Goal: Task Accomplishment & Management: Manage account settings

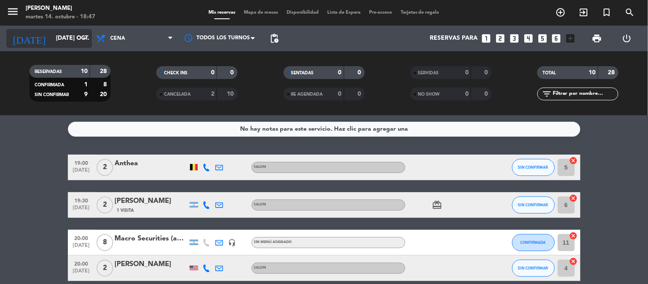
click at [62, 31] on input "[DATE] oct." at bounding box center [92, 38] width 81 height 15
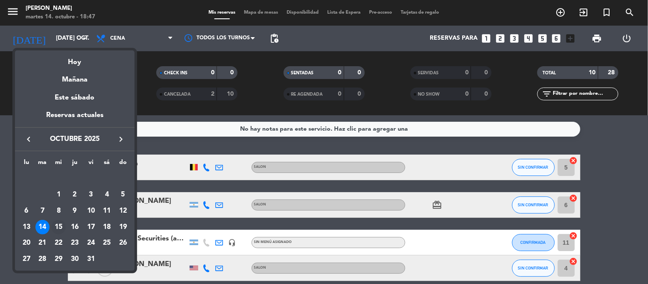
click at [56, 229] on div "15" at bounding box center [58, 227] width 15 height 15
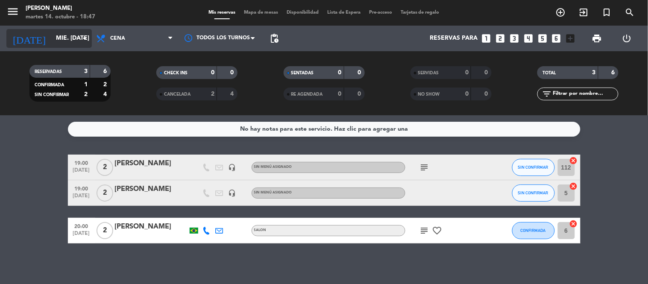
click at [52, 42] on input "mié. [DATE]" at bounding box center [92, 38] width 81 height 15
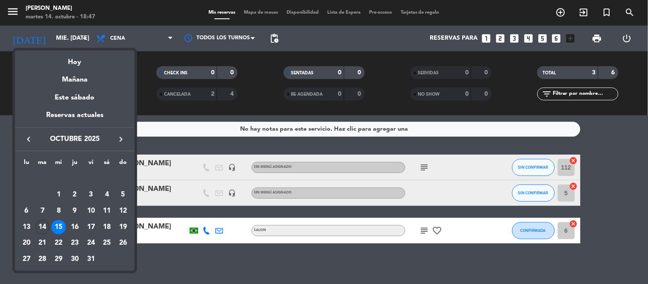
click at [41, 228] on div "14" at bounding box center [42, 227] width 15 height 15
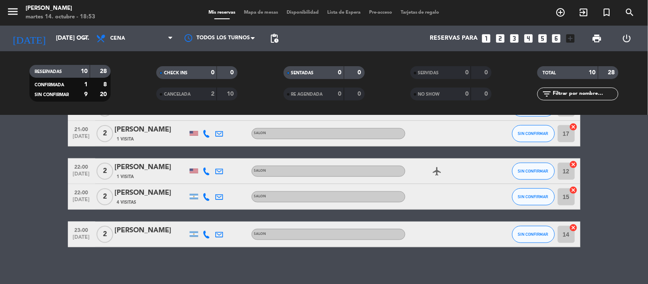
scroll to position [241, 0]
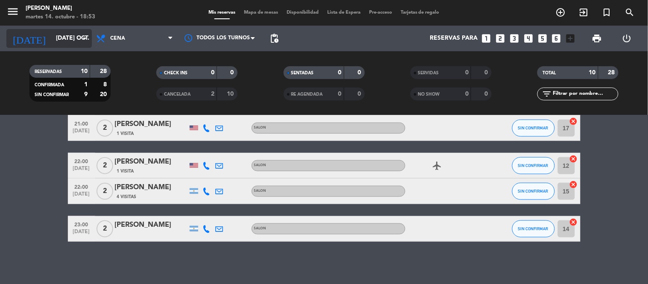
click at [56, 41] on input "[DATE] oct." at bounding box center [92, 38] width 81 height 15
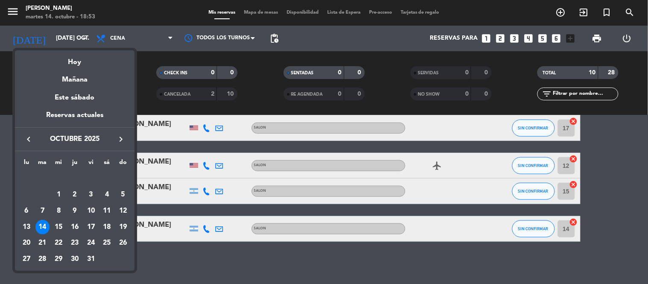
click at [54, 232] on div "15" at bounding box center [58, 227] width 15 height 15
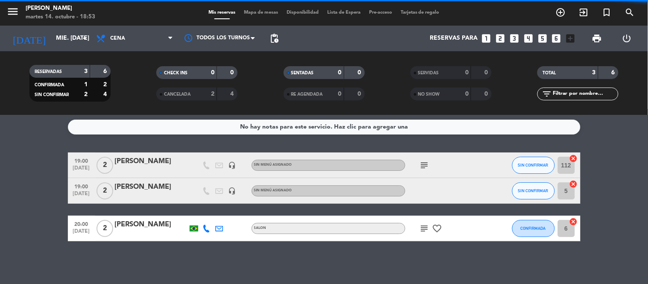
scroll to position [2, 0]
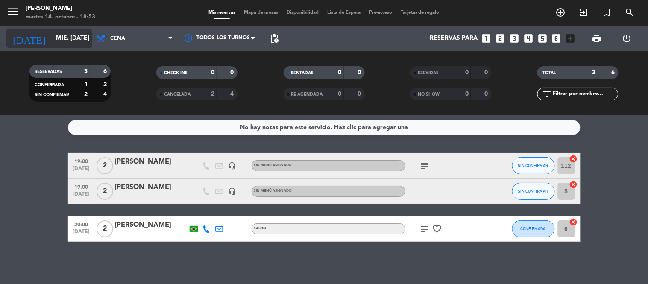
click at [52, 41] on input "mié. [DATE]" at bounding box center [92, 38] width 81 height 15
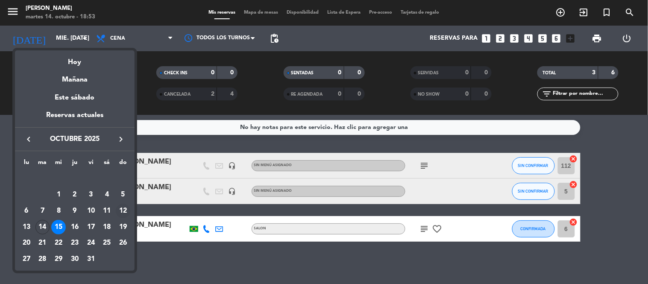
click at [122, 209] on div "12" at bounding box center [123, 211] width 15 height 15
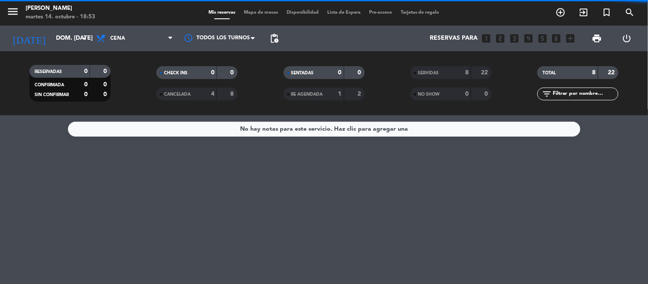
scroll to position [0, 0]
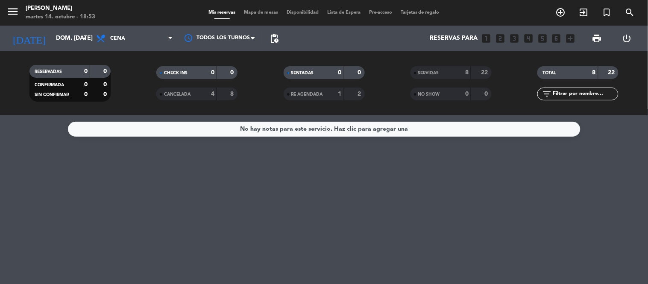
click at [445, 71] on div "SERVIDAS" at bounding box center [432, 73] width 39 height 10
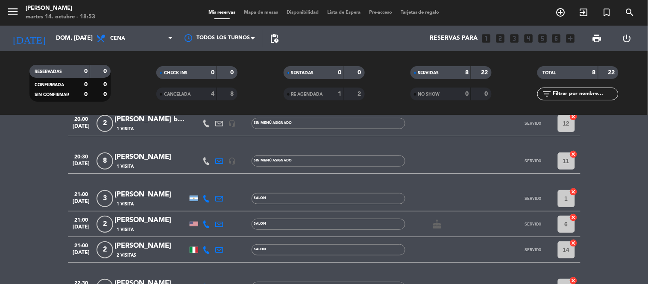
scroll to position [166, 0]
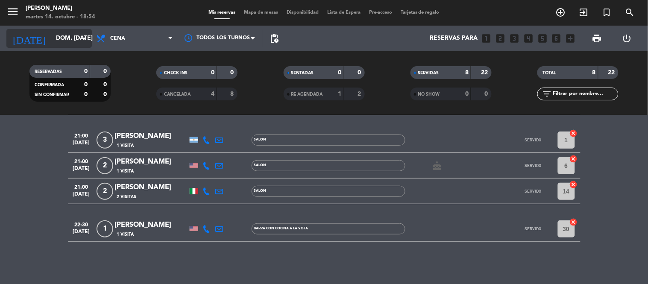
click at [60, 38] on input "dom. [DATE]" at bounding box center [92, 38] width 81 height 15
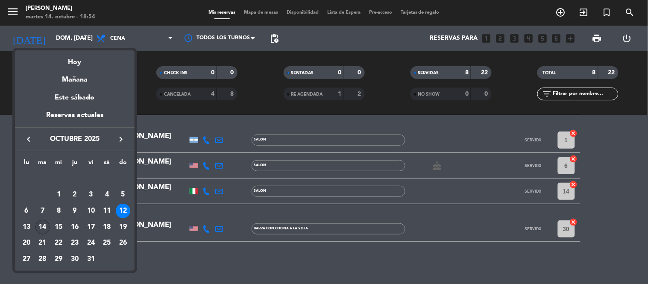
click at [48, 230] on div "14" at bounding box center [42, 227] width 15 height 15
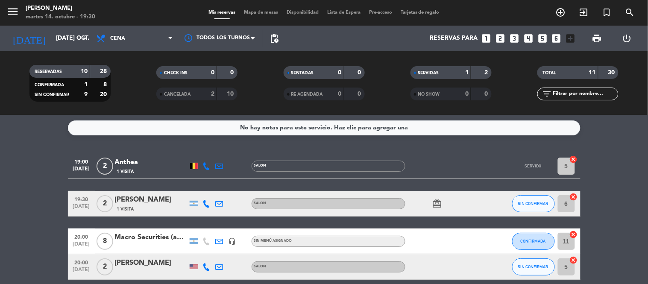
scroll to position [0, 0]
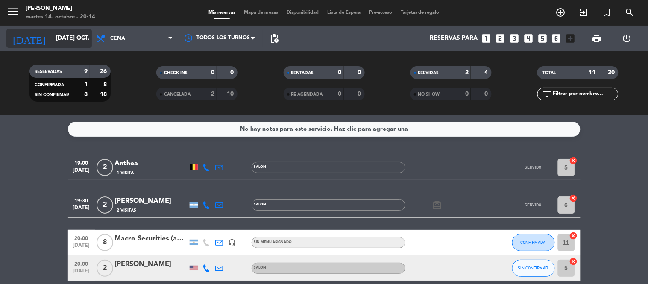
click at [75, 43] on input "[DATE] oct." at bounding box center [92, 38] width 81 height 15
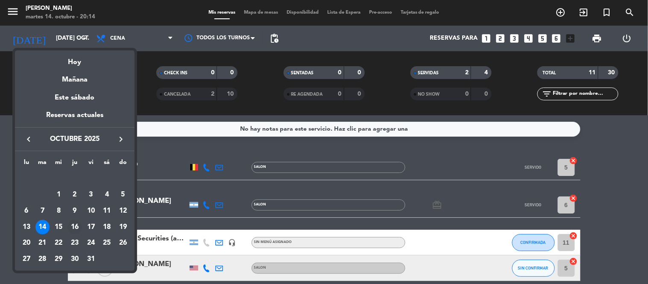
click at [74, 228] on div "16" at bounding box center [75, 227] width 15 height 15
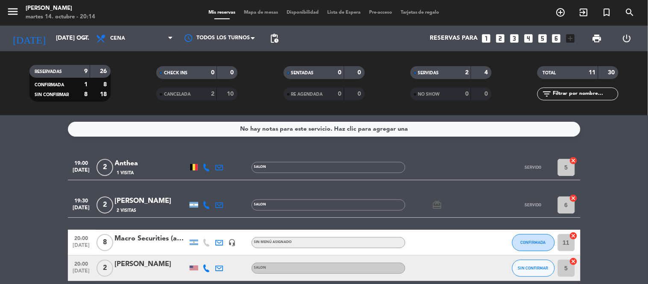
type input "[DEMOGRAPHIC_DATA] [DATE]"
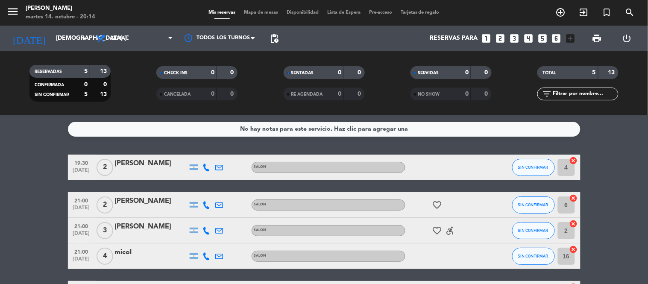
click at [556, 42] on icon "looks_6" at bounding box center [556, 38] width 11 height 11
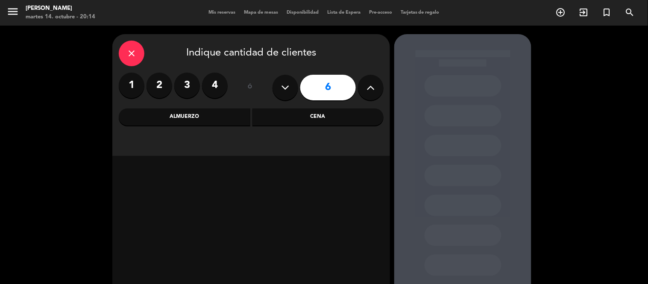
click at [374, 85] on icon at bounding box center [371, 87] width 8 height 13
click at [373, 85] on icon at bounding box center [371, 87] width 8 height 13
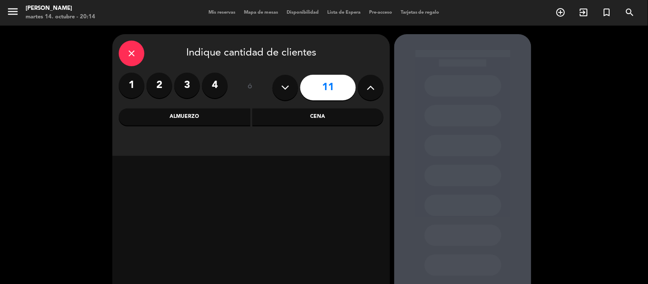
click at [373, 85] on icon at bounding box center [371, 87] width 8 height 13
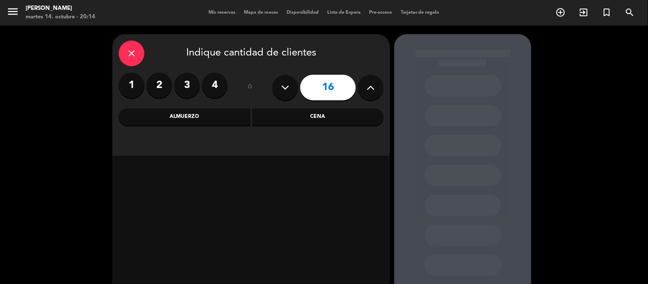
click at [373, 85] on icon at bounding box center [371, 87] width 8 height 13
click at [372, 85] on icon at bounding box center [371, 87] width 8 height 13
type input "20"
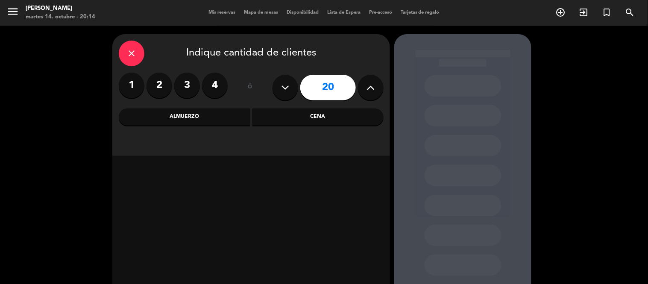
click at [309, 118] on div "Cena" at bounding box center [319, 117] width 132 height 17
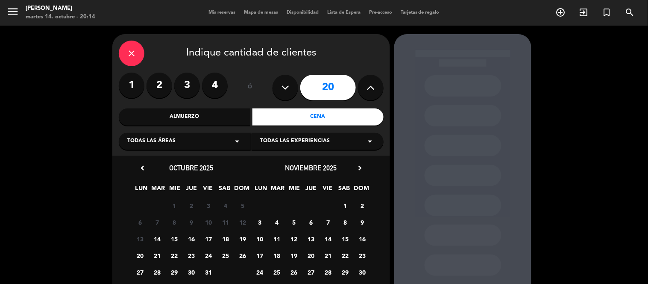
click at [196, 239] on span "16" at bounding box center [192, 239] width 14 height 14
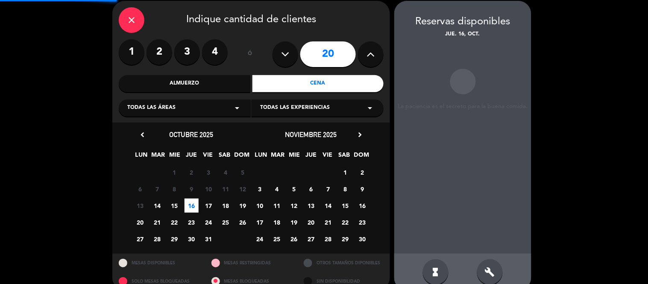
scroll to position [34, 0]
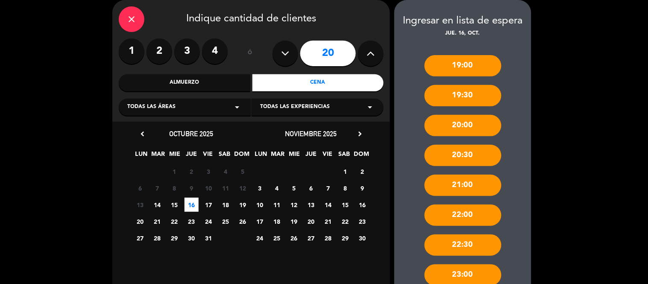
click at [460, 185] on div "21:00" at bounding box center [463, 185] width 77 height 21
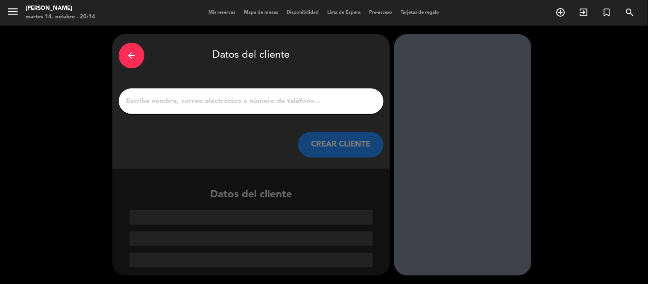
click at [242, 100] on input "1" at bounding box center [251, 101] width 252 height 12
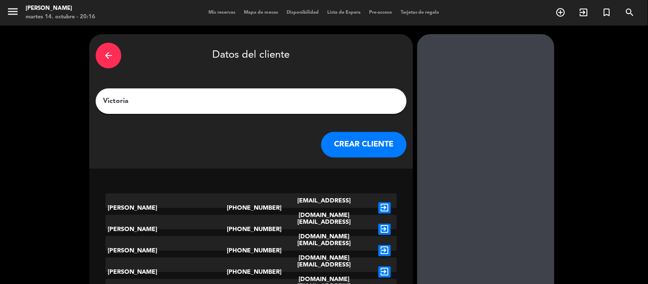
type input "Victoria"
click at [342, 140] on button "CREAR CLIENTE" at bounding box center [363, 145] width 85 height 26
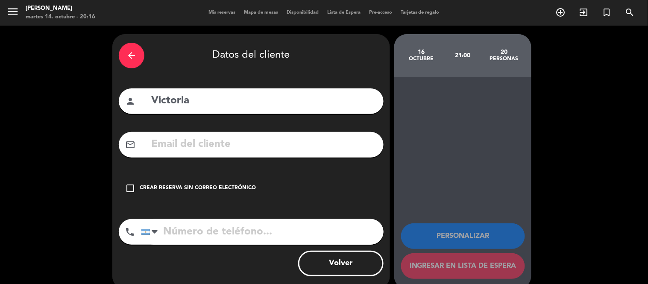
click at [127, 183] on icon "check_box_outline_blank" at bounding box center [130, 188] width 10 height 10
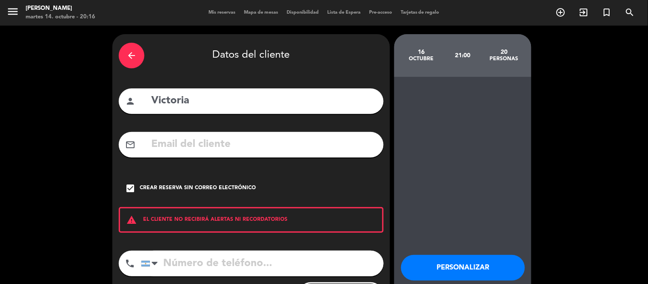
scroll to position [45, 0]
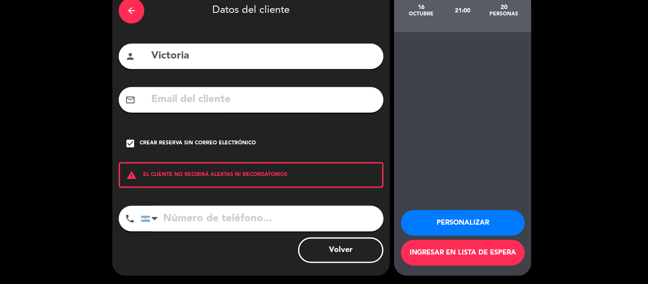
click at [247, 59] on input "Victoria" at bounding box center [263, 56] width 227 height 18
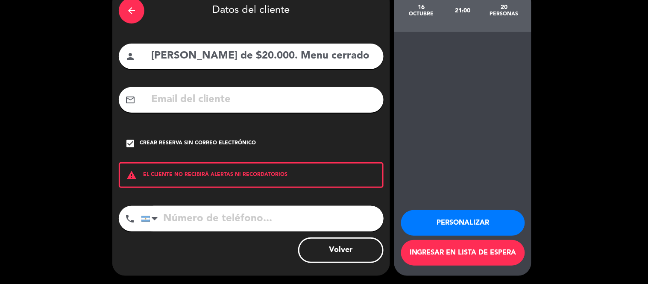
drag, startPoint x: 357, startPoint y: 53, endPoint x: 7, endPoint y: 6, distance: 352.8
click at [20, 15] on div "arrow_back Datos del cliente person [PERSON_NAME] de $20.000. Menu cerrado mail…" at bounding box center [324, 133] width 648 height 304
type input "[PERSON_NAME] de $20.000. Menu cerrado"
click at [346, 257] on button "Volver" at bounding box center [340, 251] width 85 height 26
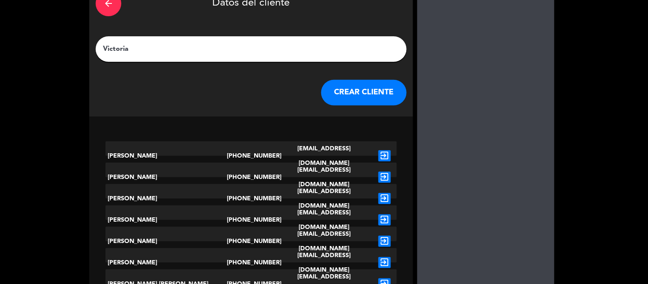
scroll to position [0, 0]
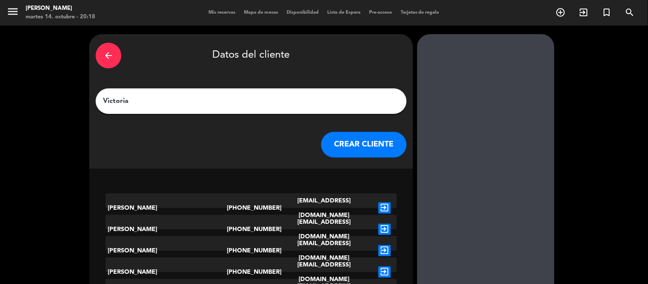
click at [114, 53] on icon "arrow_back" at bounding box center [108, 55] width 10 height 10
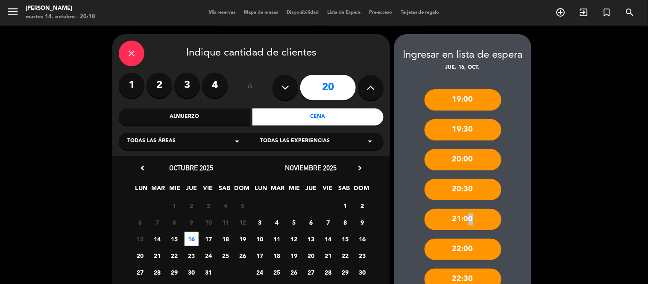
drag, startPoint x: 466, startPoint y: 224, endPoint x: 465, endPoint y: 211, distance: 12.9
click at [465, 224] on div "21:00" at bounding box center [463, 219] width 77 height 21
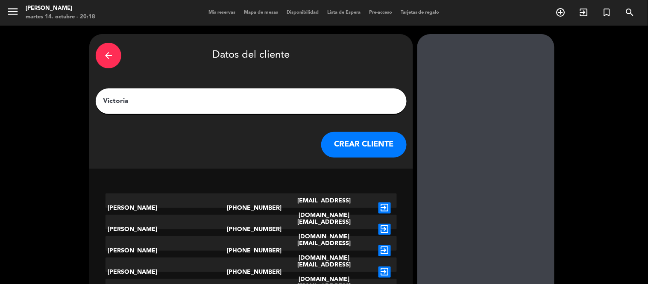
drag, startPoint x: 130, startPoint y: 54, endPoint x: 262, endPoint y: 120, distance: 147.5
click at [114, 54] on icon "arrow_back" at bounding box center [108, 55] width 10 height 10
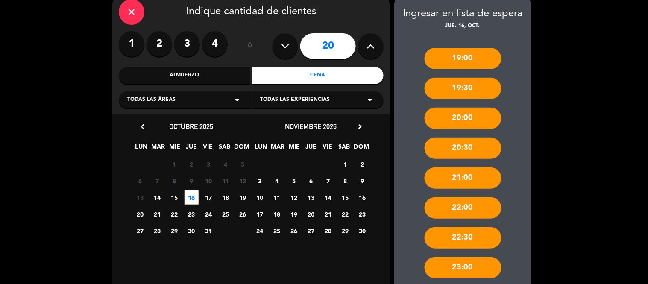
scroll to position [89, 0]
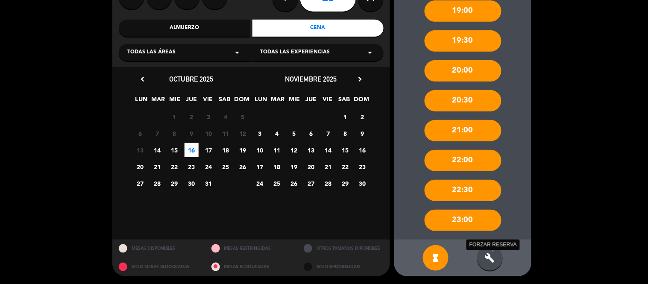
click at [487, 262] on icon "build" at bounding box center [490, 258] width 10 height 10
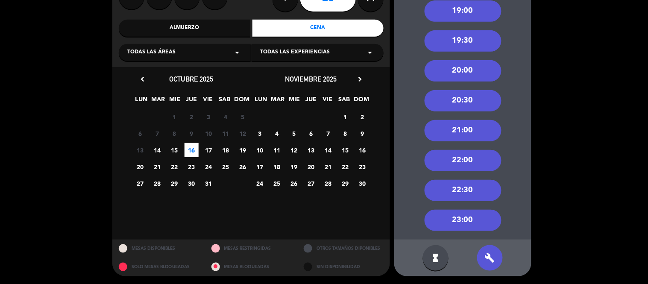
click at [460, 126] on div "21:00" at bounding box center [463, 130] width 77 height 21
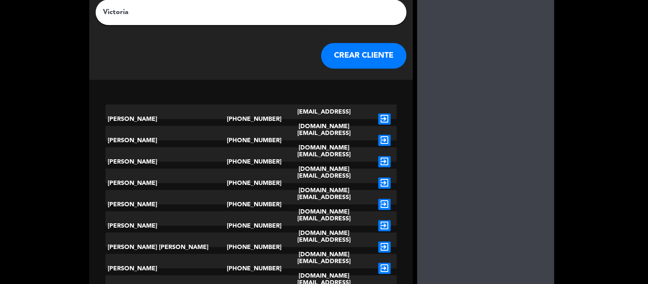
click at [200, 10] on input "Victoria" at bounding box center [251, 12] width 298 height 12
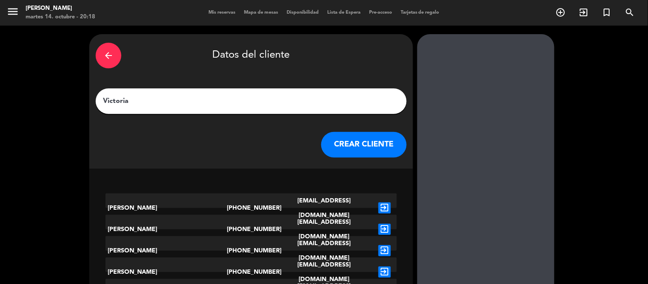
drag, startPoint x: 200, startPoint y: 10, endPoint x: 0, endPoint y: -13, distance: 201.4
click at [0, 0] on html "close × [PERSON_NAME] × chrome_reader_mode Listado de Reservas account_box Clie…" at bounding box center [324, 142] width 648 height 284
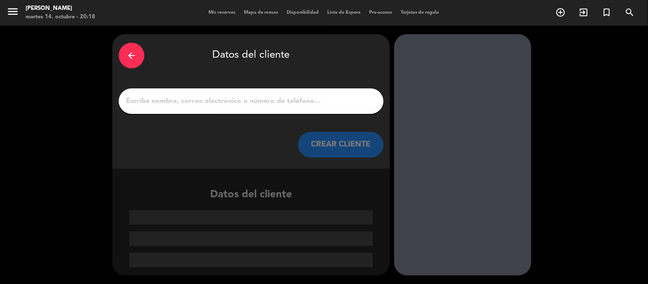
paste input "[PERSON_NAME] de $20.000. Menu cerrado"
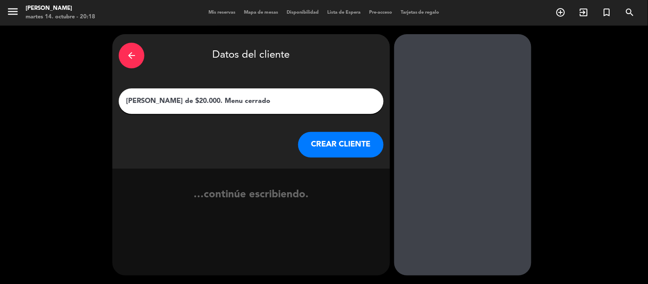
type input "[PERSON_NAME] de $20.000. Menu cerrado"
click at [350, 146] on button "CREAR CLIENTE" at bounding box center [340, 145] width 85 height 26
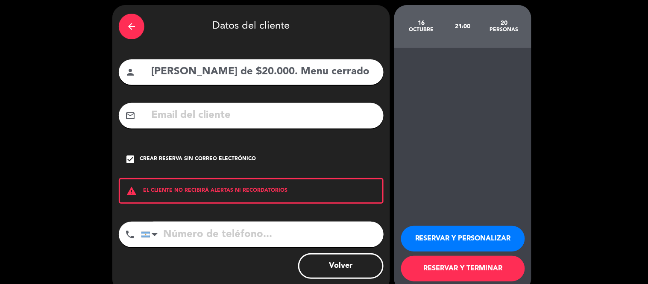
scroll to position [45, 0]
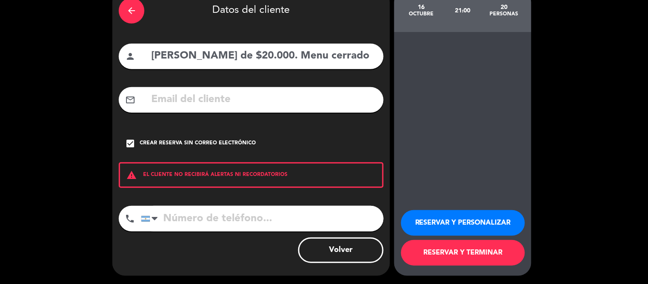
click at [450, 253] on button "RESERVAR Y TERMINAR" at bounding box center [463, 253] width 124 height 26
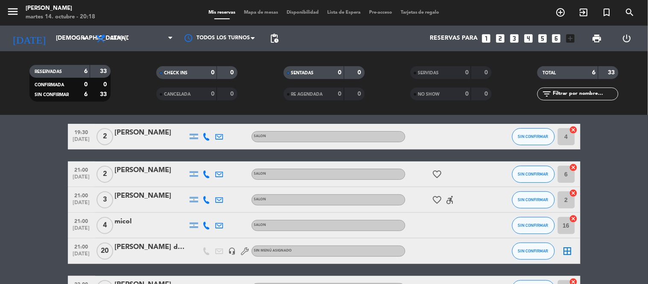
scroll to position [47, 0]
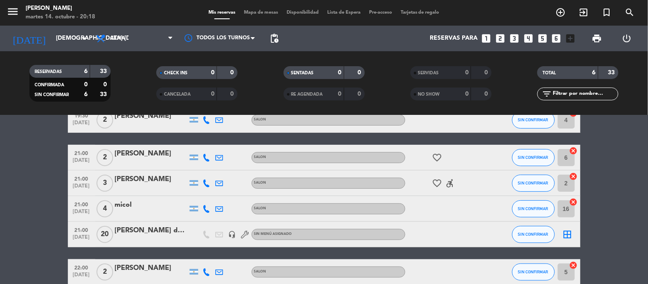
click at [568, 235] on icon "border_all" at bounding box center [568, 234] width 10 height 10
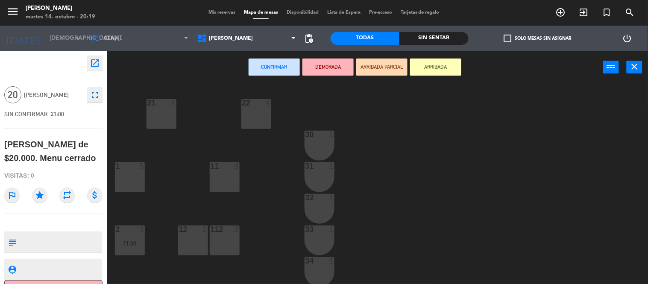
click at [126, 168] on div at bounding box center [130, 166] width 14 height 8
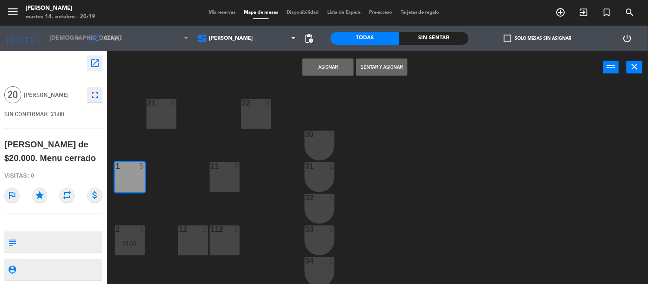
scroll to position [47, 0]
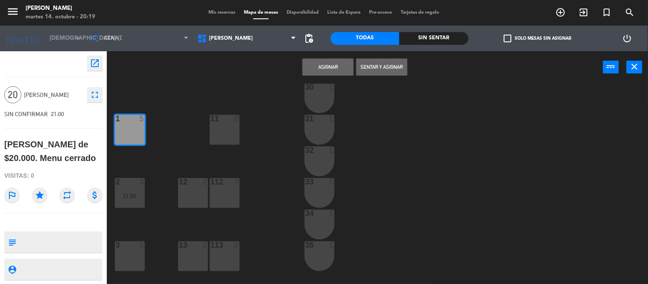
drag, startPoint x: 188, startPoint y: 187, endPoint x: 210, endPoint y: 201, distance: 25.7
click at [190, 186] on div "12 2" at bounding box center [193, 193] width 30 height 30
click at [220, 190] on div "112 2" at bounding box center [225, 193] width 30 height 30
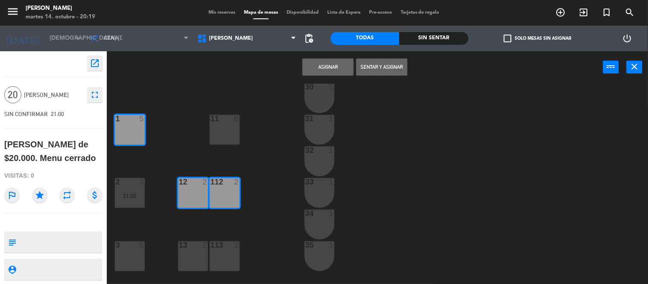
drag, startPoint x: 128, startPoint y: 256, endPoint x: 133, endPoint y: 259, distance: 5.6
click at [128, 256] on div "3 5" at bounding box center [130, 256] width 30 height 30
click at [195, 260] on div "13 2" at bounding box center [193, 256] width 30 height 30
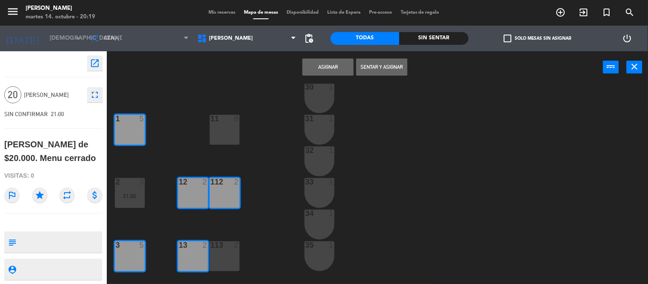
click at [226, 259] on div "113 2" at bounding box center [225, 256] width 30 height 30
click at [321, 68] on button "Asignar" at bounding box center [328, 67] width 51 height 17
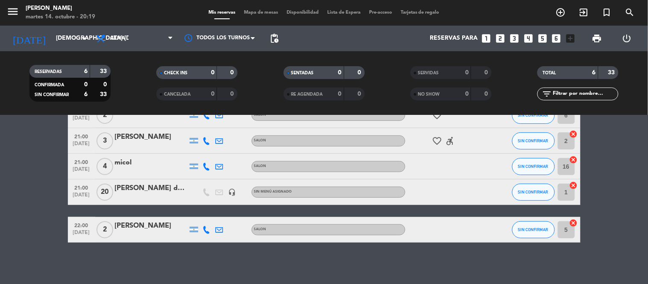
scroll to position [91, 0]
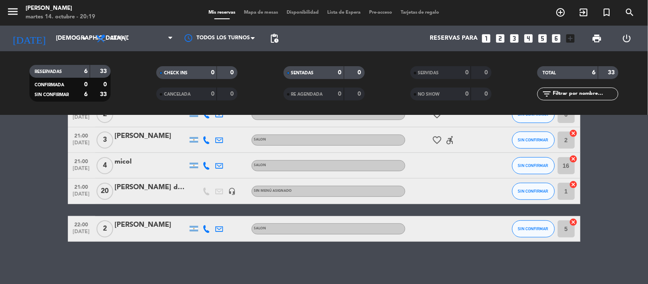
click at [135, 189] on div "[PERSON_NAME] de $20.000. Menu cerrado" at bounding box center [151, 187] width 73 height 11
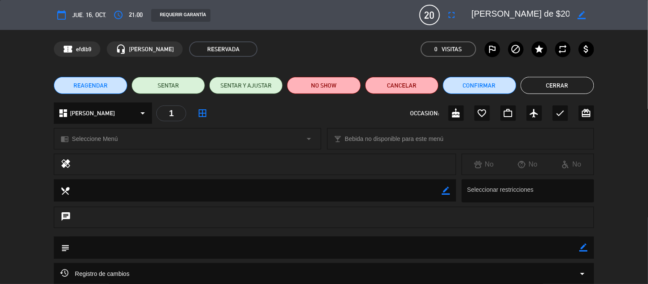
click at [197, 116] on span "border_all" at bounding box center [202, 113] width 15 height 15
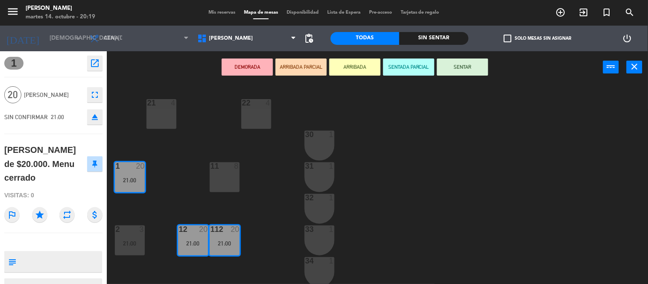
scroll to position [47, 0]
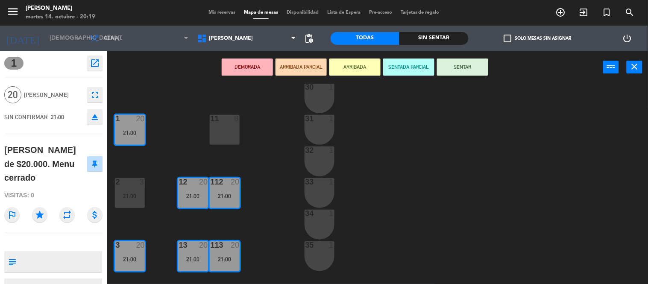
drag, startPoint x: 128, startPoint y: 131, endPoint x: 121, endPoint y: 127, distance: 8.7
click at [121, 127] on div "1 20 21:00" at bounding box center [130, 130] width 30 height 30
click at [121, 126] on div "1 20 21:00" at bounding box center [130, 130] width 30 height 30
click at [614, 67] on icon "power_input" at bounding box center [611, 67] width 10 height 10
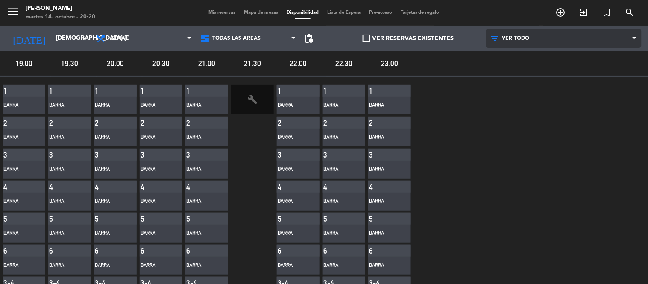
click at [522, 34] on span "VER TODO" at bounding box center [564, 38] width 156 height 19
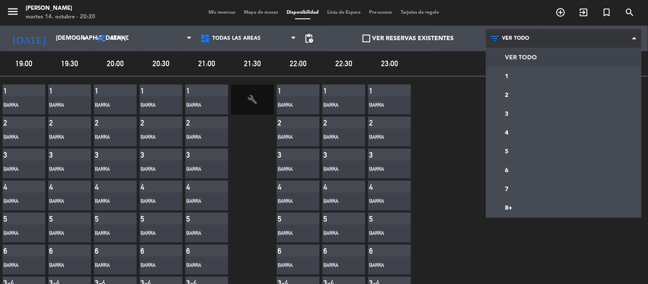
drag, startPoint x: 522, startPoint y: 34, endPoint x: 483, endPoint y: 44, distance: 39.6
click at [520, 35] on span "VER TODO" at bounding box center [564, 38] width 156 height 19
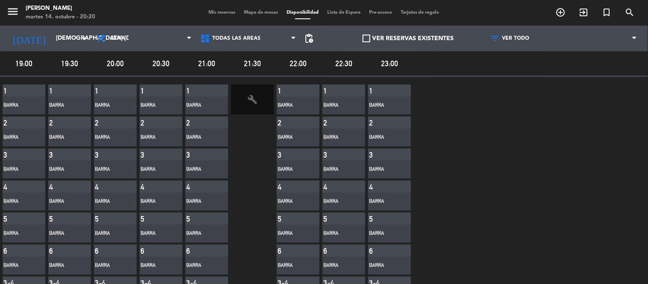
click at [451, 29] on div "VER RESERVAS EXISTENTES" at bounding box center [409, 39] width 156 height 26
click at [444, 32] on div "VER RESERVAS EXISTENTES" at bounding box center [409, 39] width 156 height 26
click at [438, 39] on label "VER RESERVAS EXISTENTES" at bounding box center [408, 39] width 91 height 10
click at [409, 38] on input "VER RESERVAS EXISTENTES" at bounding box center [409, 38] width 0 height 0
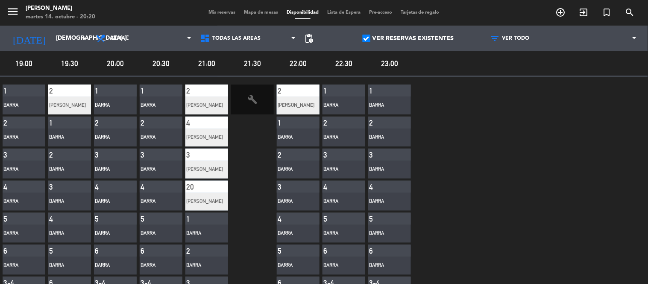
click at [197, 193] on div "[PERSON_NAME]" at bounding box center [206, 202] width 43 height 18
click at [203, 199] on div "[PERSON_NAME]" at bounding box center [201, 201] width 30 height 9
click at [206, 199] on div "[PERSON_NAME]" at bounding box center [201, 201] width 30 height 9
click at [206, 198] on div "[PERSON_NAME]" at bounding box center [201, 201] width 30 height 9
click at [207, 196] on div "[PERSON_NAME]" at bounding box center [206, 202] width 43 height 18
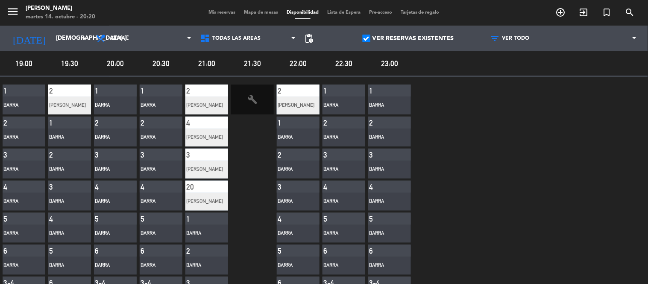
click at [206, 197] on div "[PERSON_NAME]" at bounding box center [201, 201] width 30 height 9
click at [287, 43] on span "Todas las áreas" at bounding box center [248, 38] width 104 height 19
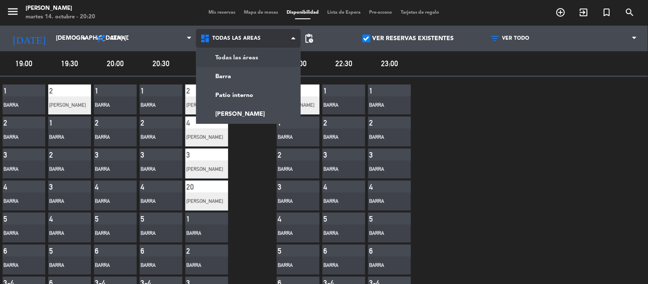
click at [287, 43] on span "Todas las áreas" at bounding box center [248, 38] width 104 height 19
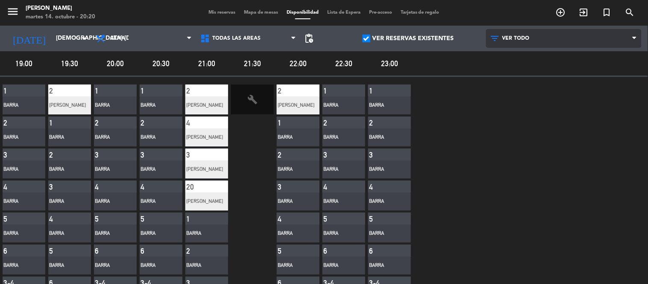
click at [519, 38] on span "VER TODO" at bounding box center [516, 38] width 27 height 6
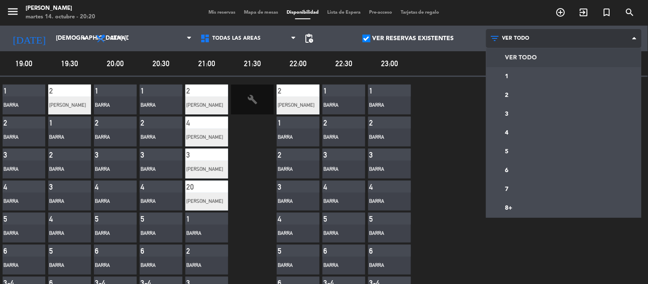
click at [518, 39] on span "VER TODO" at bounding box center [516, 38] width 27 height 6
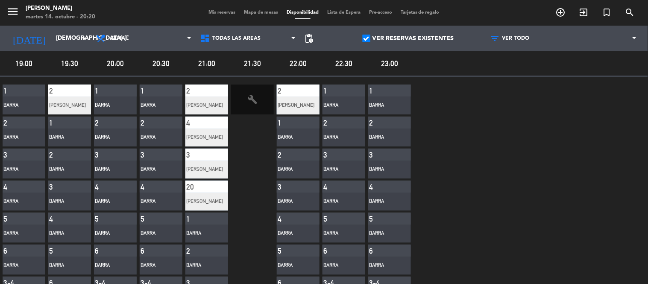
click at [208, 93] on div "2" at bounding box center [206, 91] width 43 height 12
click at [251, 96] on icon "build" at bounding box center [252, 99] width 10 height 10
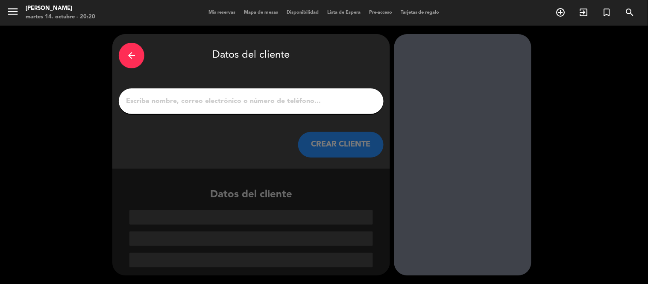
drag, startPoint x: 117, startPoint y: 56, endPoint x: 126, endPoint y: 56, distance: 8.6
click at [118, 56] on div "arrow_back Datos del cliente CREAR CLIENTE" at bounding box center [251, 101] width 278 height 135
click at [127, 55] on icon "arrow_back" at bounding box center [132, 55] width 10 height 10
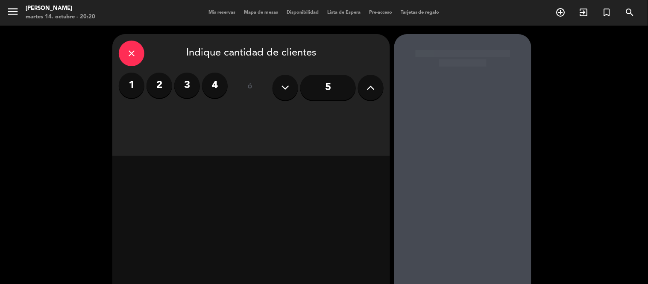
click at [131, 56] on icon "close" at bounding box center [132, 53] width 10 height 10
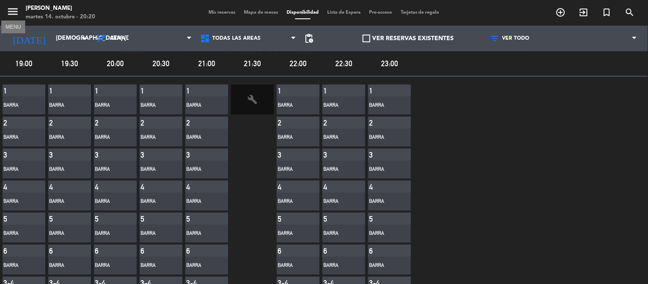
click at [15, 13] on icon "menu" at bounding box center [12, 11] width 13 height 13
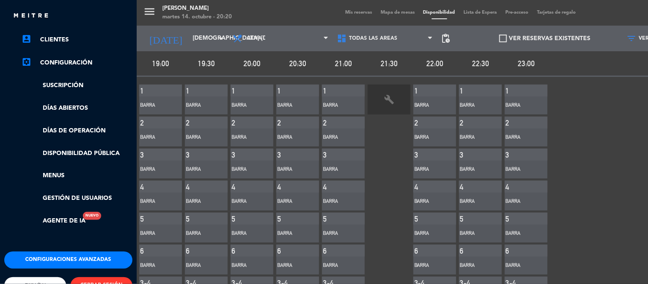
scroll to position [87, 0]
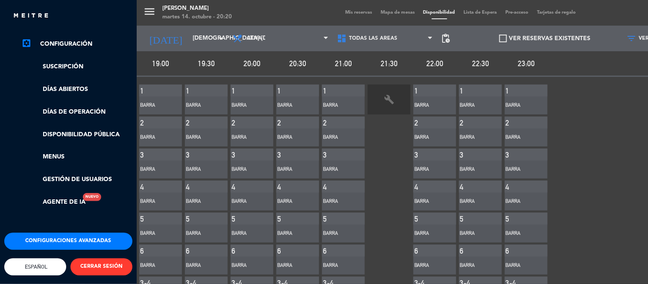
click at [74, 241] on button "Configuraciones avanzadas" at bounding box center [68, 241] width 128 height 17
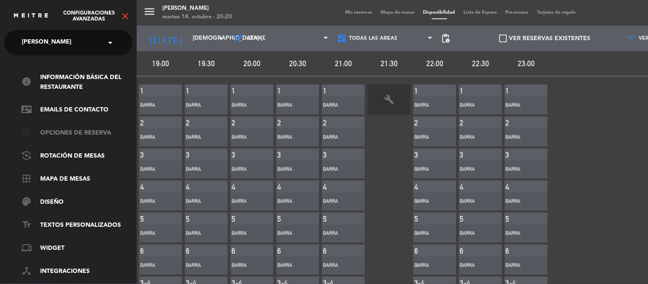
click at [97, 131] on link "tune Opciones de reserva" at bounding box center [76, 133] width 111 height 10
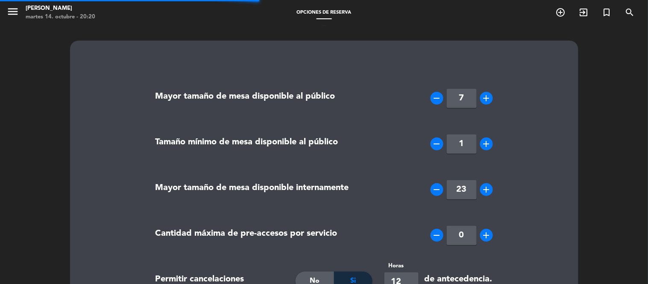
type textarea "<p><strong>Importante:</strong></p> <p>- El primer turno de reservas (19:30 hs,…"
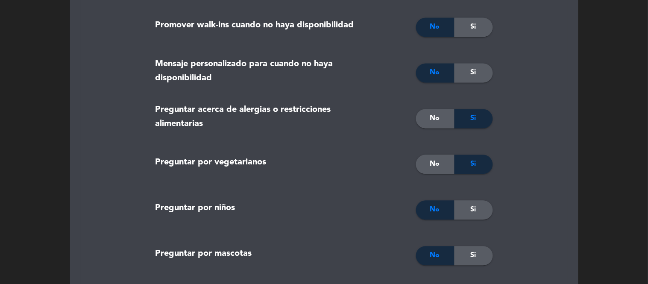
scroll to position [237, 0]
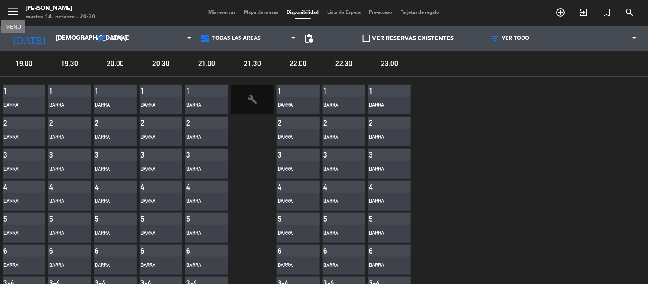
click at [10, 13] on icon "menu" at bounding box center [12, 11] width 13 height 13
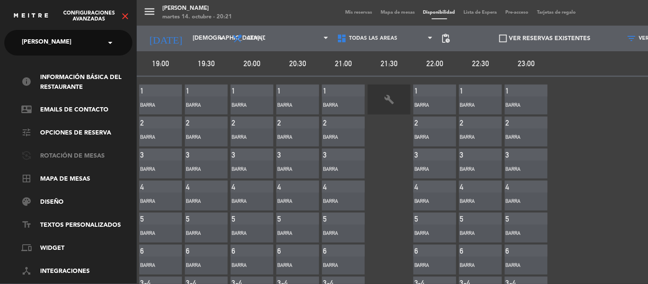
click at [48, 157] on link "flip_camera_android Rotación de Mesas" at bounding box center [76, 156] width 111 height 10
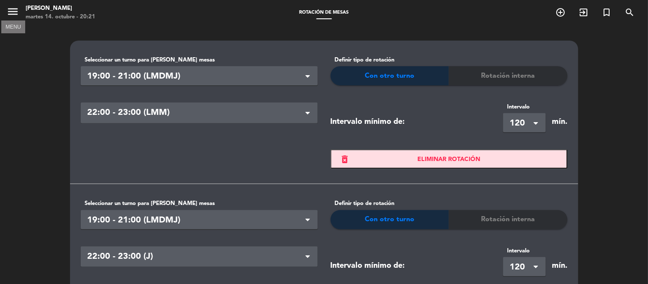
click at [11, 15] on icon "menu" at bounding box center [12, 11] width 13 height 13
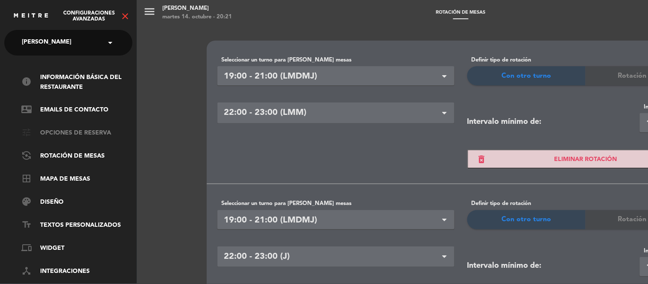
click at [69, 129] on link "tune Opciones de reserva" at bounding box center [76, 133] width 111 height 10
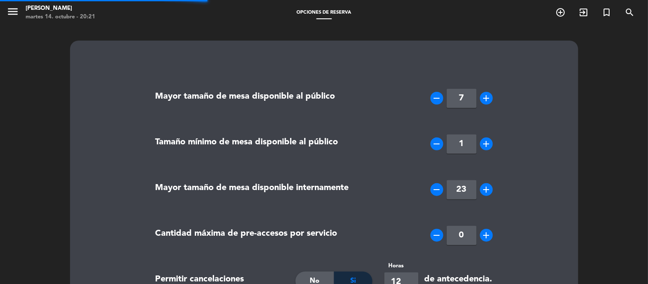
type textarea "<p><strong>Importante:</strong></p> <p>- El primer turno de reservas (19:30 hs,…"
click at [12, 11] on icon "menu" at bounding box center [12, 11] width 13 height 13
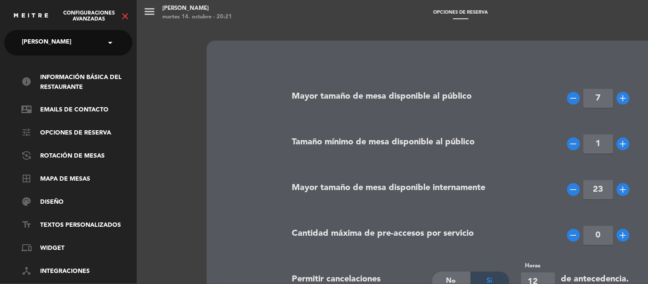
click at [126, 16] on icon "close" at bounding box center [125, 16] width 10 height 10
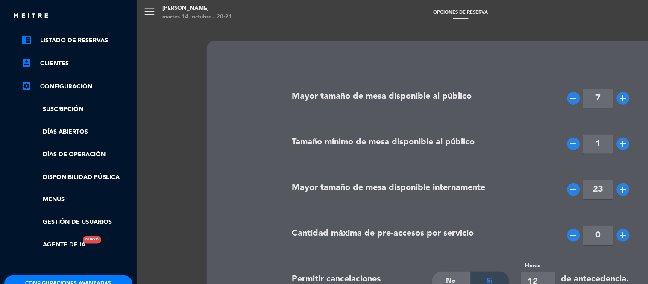
scroll to position [87, 0]
